Goal: Navigation & Orientation: Find specific page/section

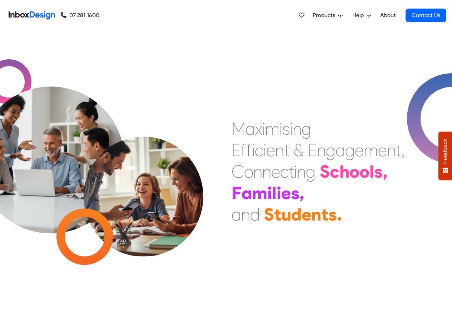
click at [386, 15] on link "About" at bounding box center [388, 15] width 20 height 14
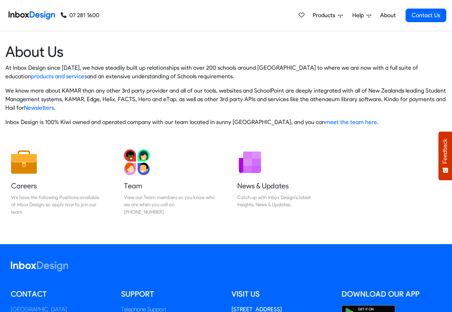
click at [32, 14] on img at bounding box center [32, 15] width 46 height 14
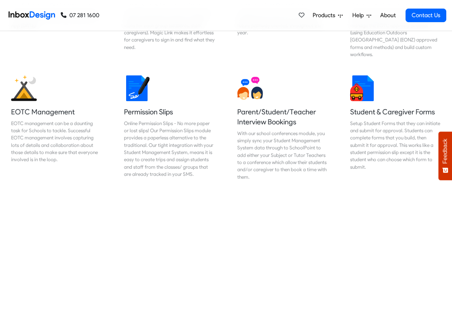
scroll to position [429, 0]
